Goal: Entertainment & Leisure: Consume media (video, audio)

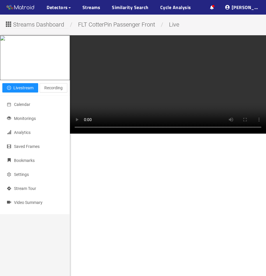
scroll to position [29, 0]
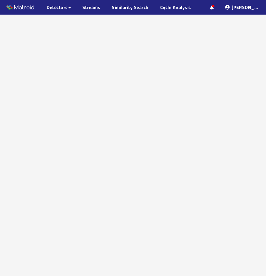
scroll to position [29, 0]
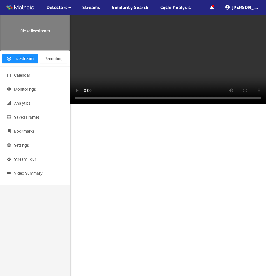
click at [38, 50] on div "Close livestream" at bounding box center [34, 29] width 69 height 44
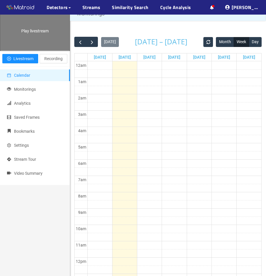
click at [39, 50] on div "Play livestream" at bounding box center [34, 29] width 69 height 44
